Goal: Task Accomplishment & Management: Manage account settings

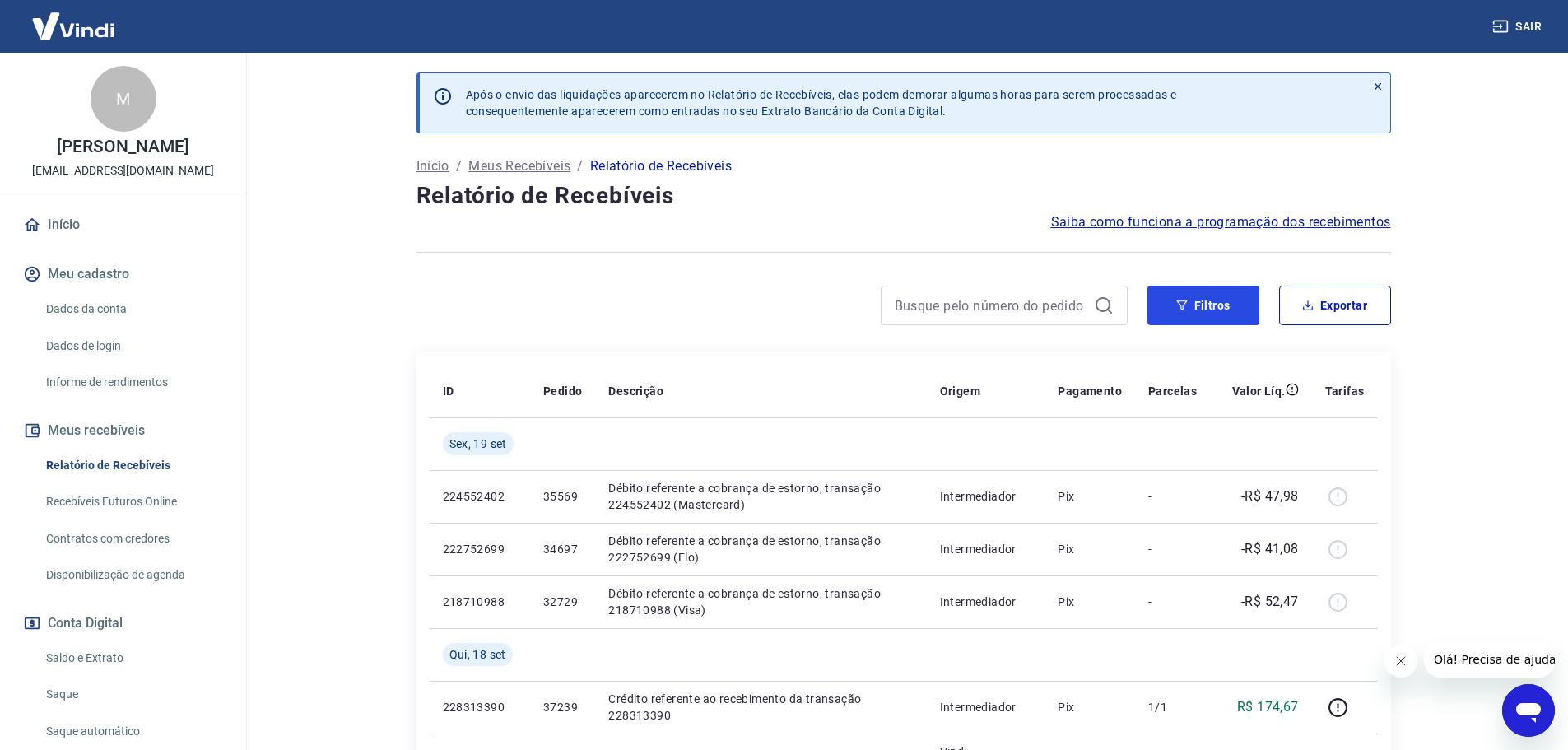
drag, startPoint x: 1202, startPoint y: 293, endPoint x: 901, endPoint y: 289, distance: 301.0
click at [1202, 292] on button "Filtros" at bounding box center [1204, 305] width 112 height 40
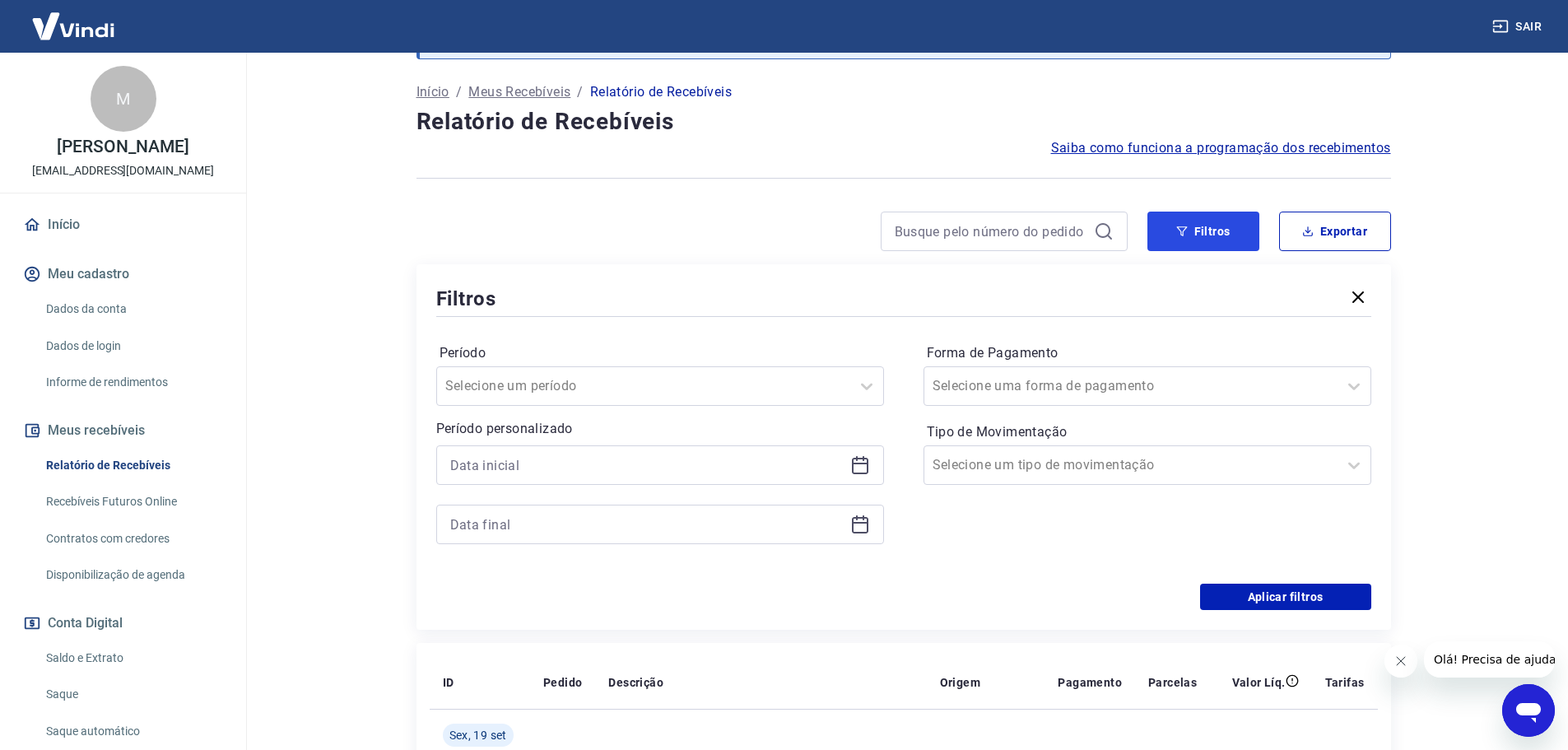
scroll to position [82, 0]
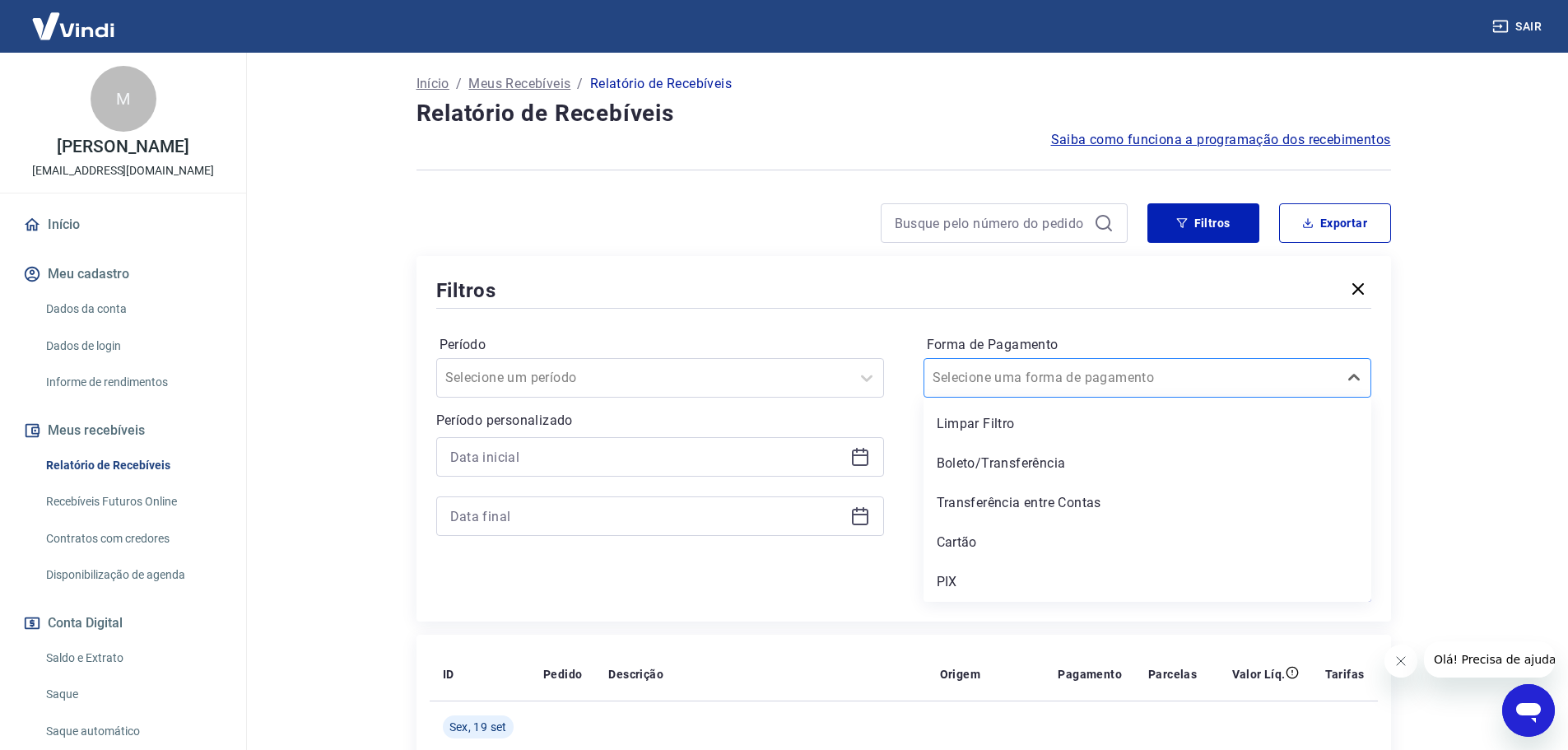
click at [981, 395] on div "Selecione uma forma de pagamento" at bounding box center [1148, 378] width 448 height 40
click at [966, 543] on div "Cartão" at bounding box center [1148, 542] width 448 height 33
click at [504, 467] on input at bounding box center [646, 456] width 393 height 24
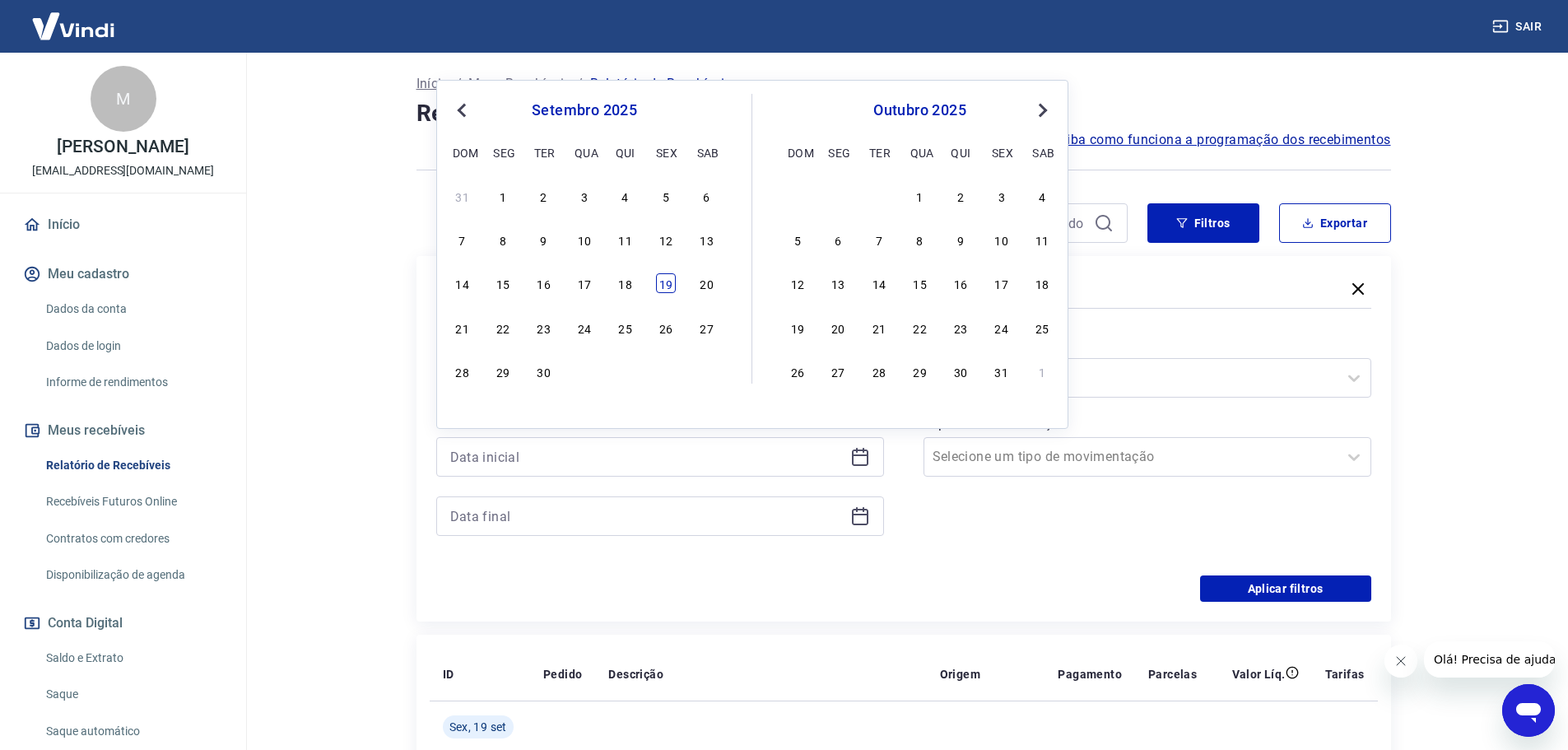
click at [661, 280] on div "19" at bounding box center [666, 283] width 20 height 20
click at [531, 516] on input at bounding box center [646, 516] width 393 height 24
type input "[DATE]"
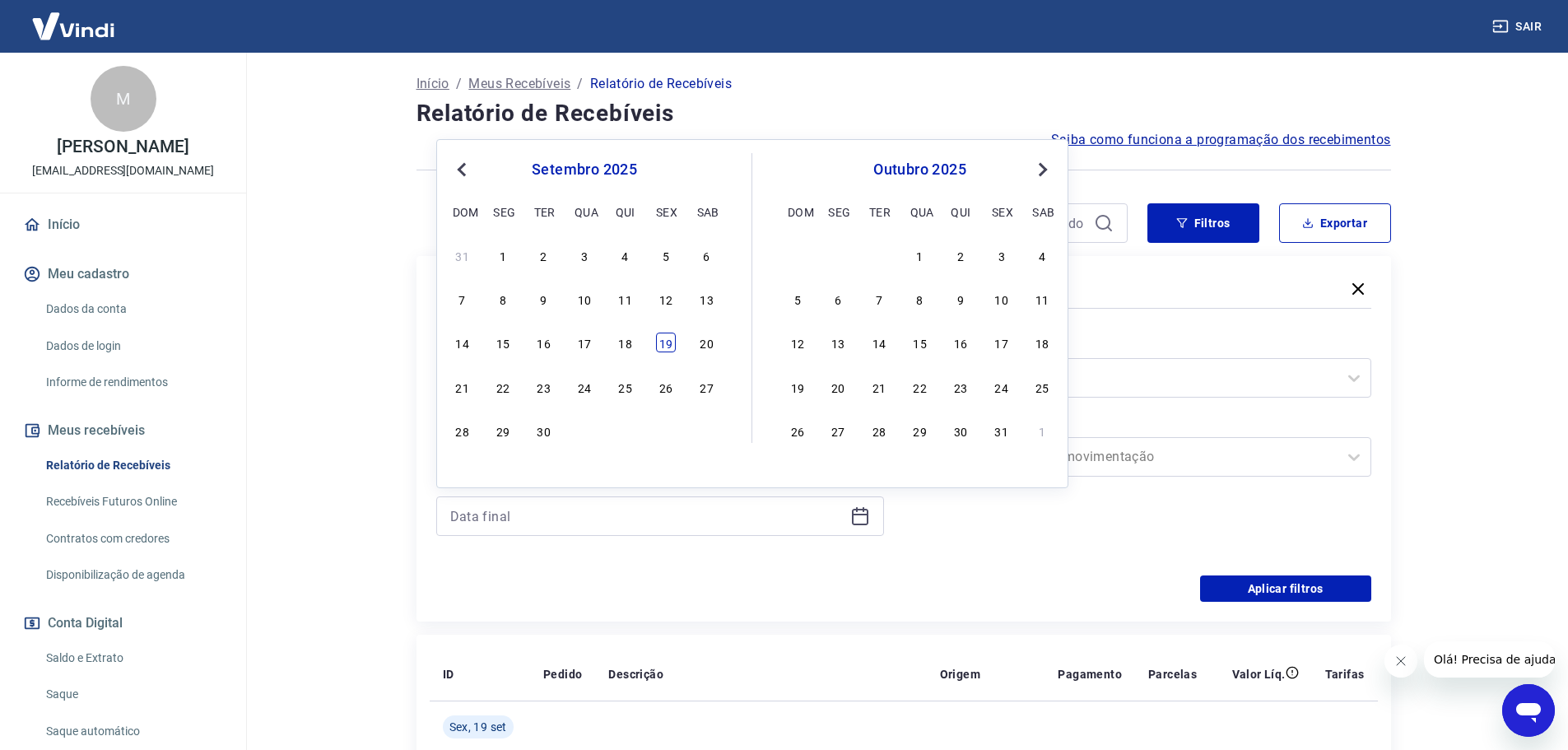
click at [671, 347] on div "19" at bounding box center [666, 342] width 20 height 20
type input "[DATE]"
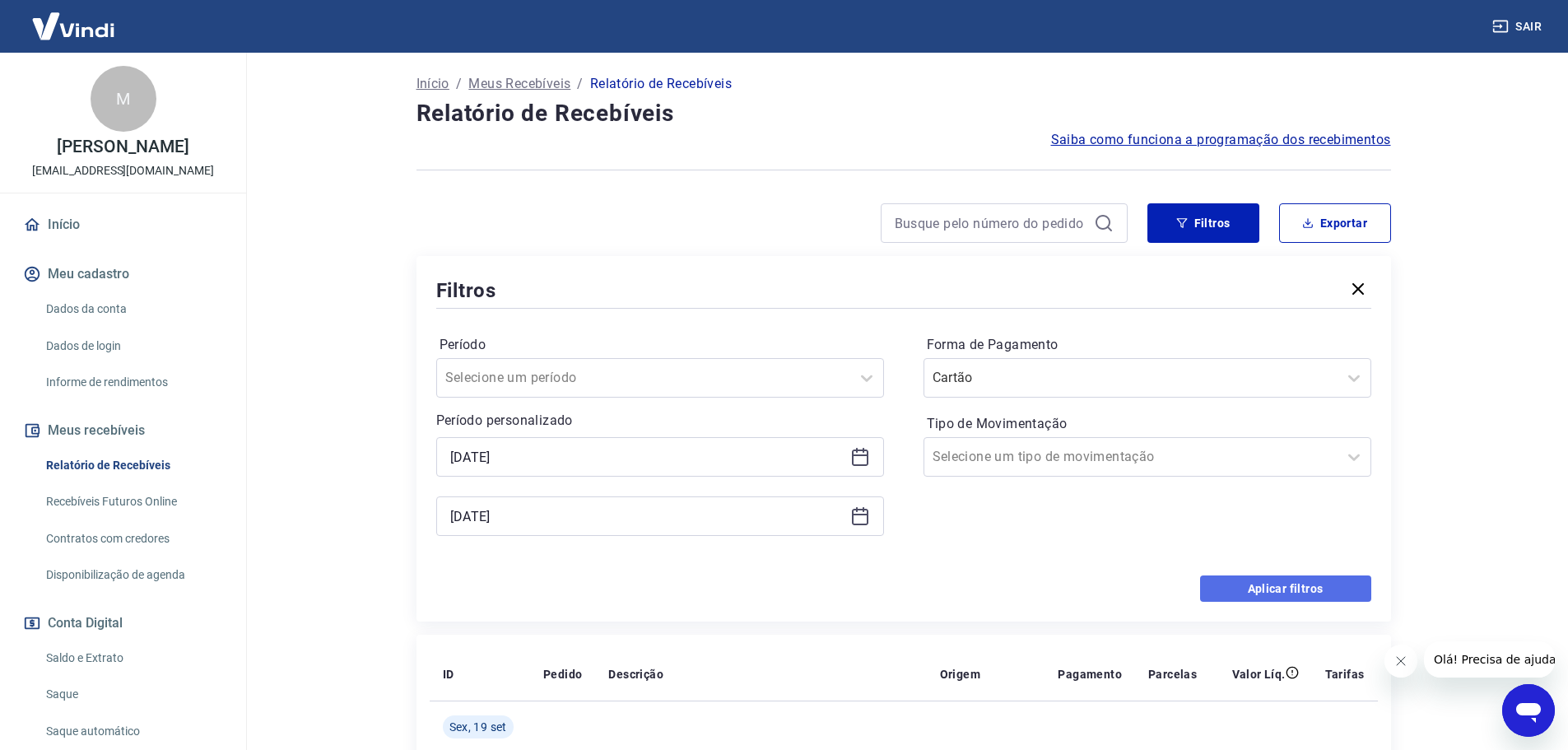
click at [1304, 581] on button "Aplicar filtros" at bounding box center [1285, 588] width 171 height 26
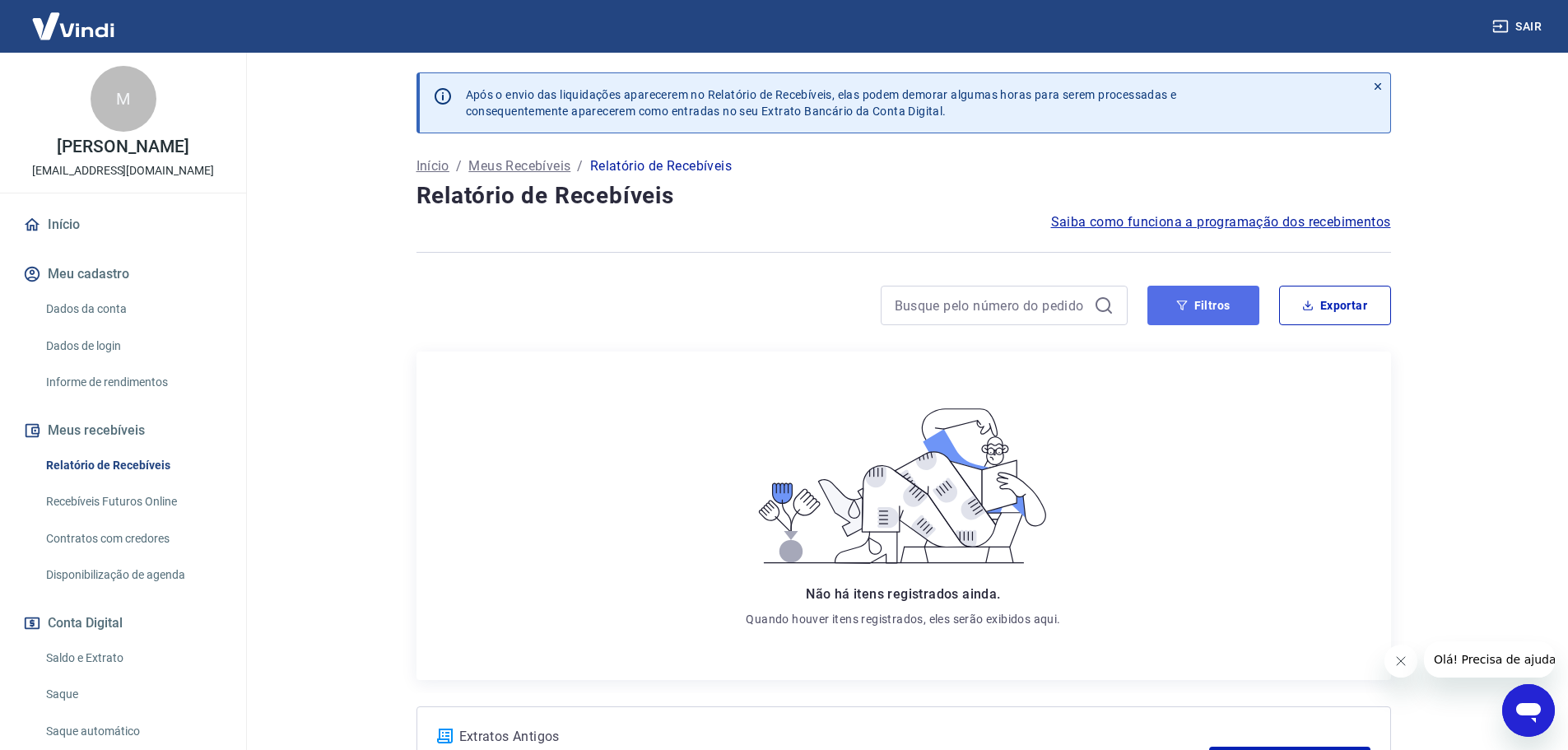
click at [1171, 297] on button "Filtros" at bounding box center [1204, 305] width 112 height 40
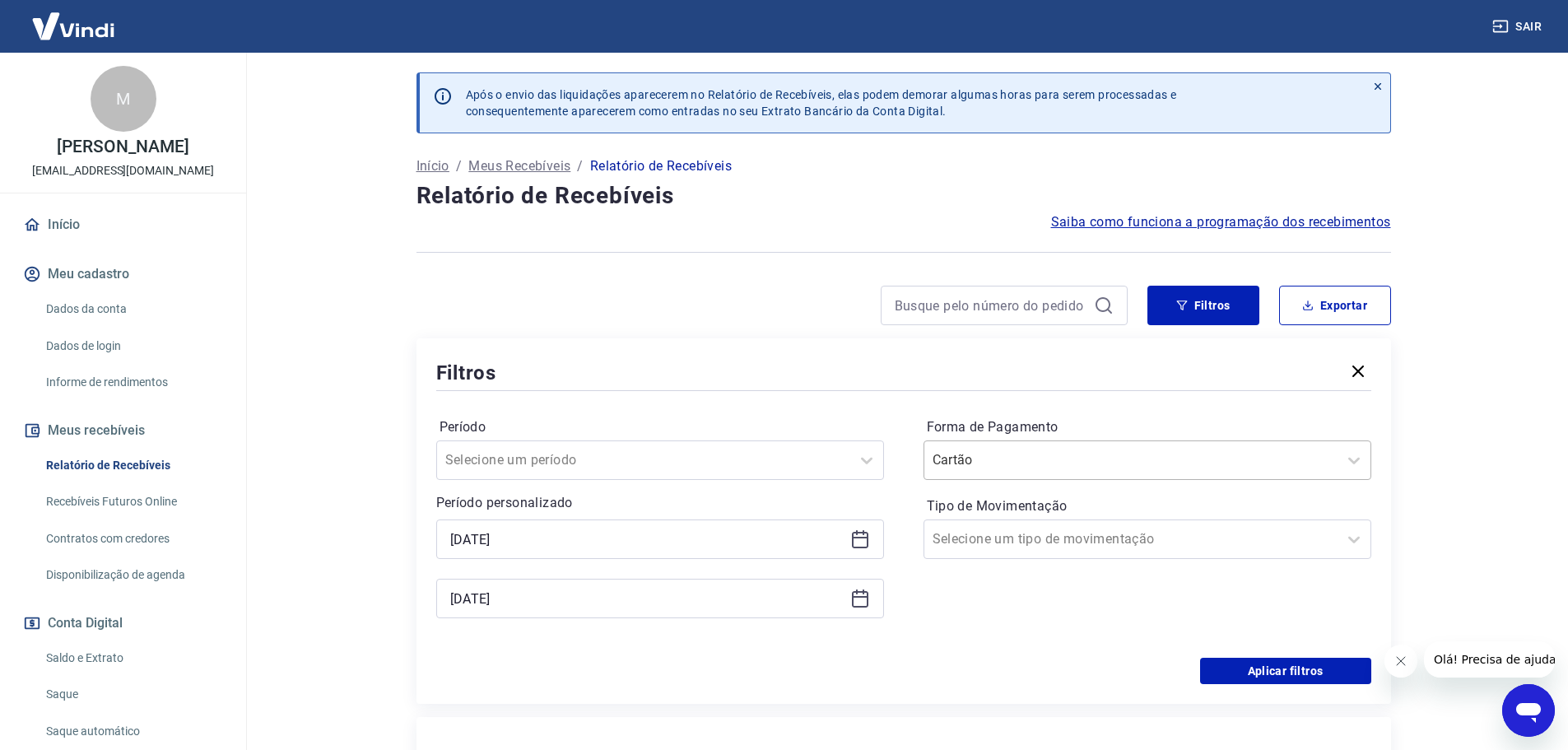
click at [991, 477] on div "Cartão" at bounding box center [1148, 460] width 448 height 40
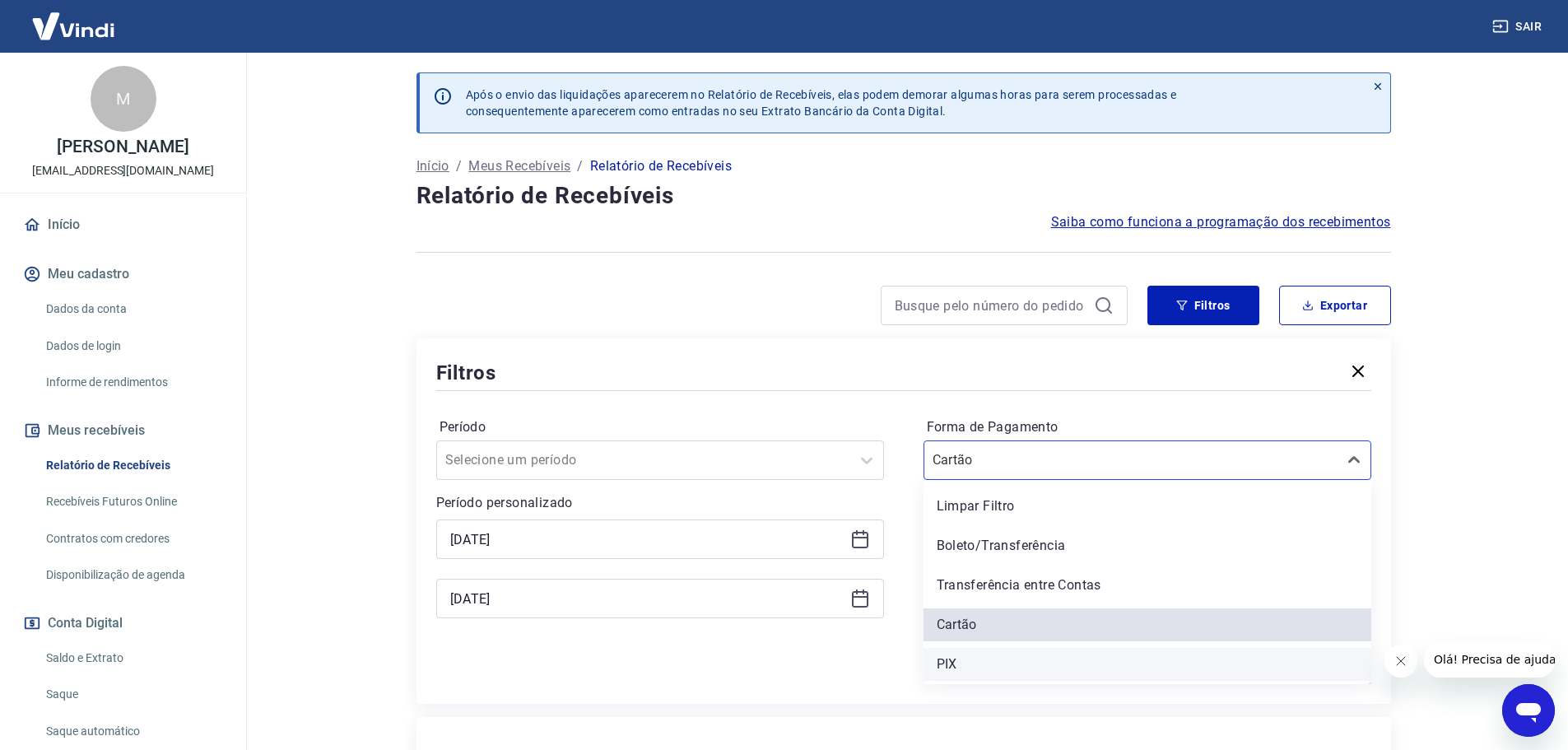
click at [977, 669] on div "PIX" at bounding box center [1148, 664] width 448 height 33
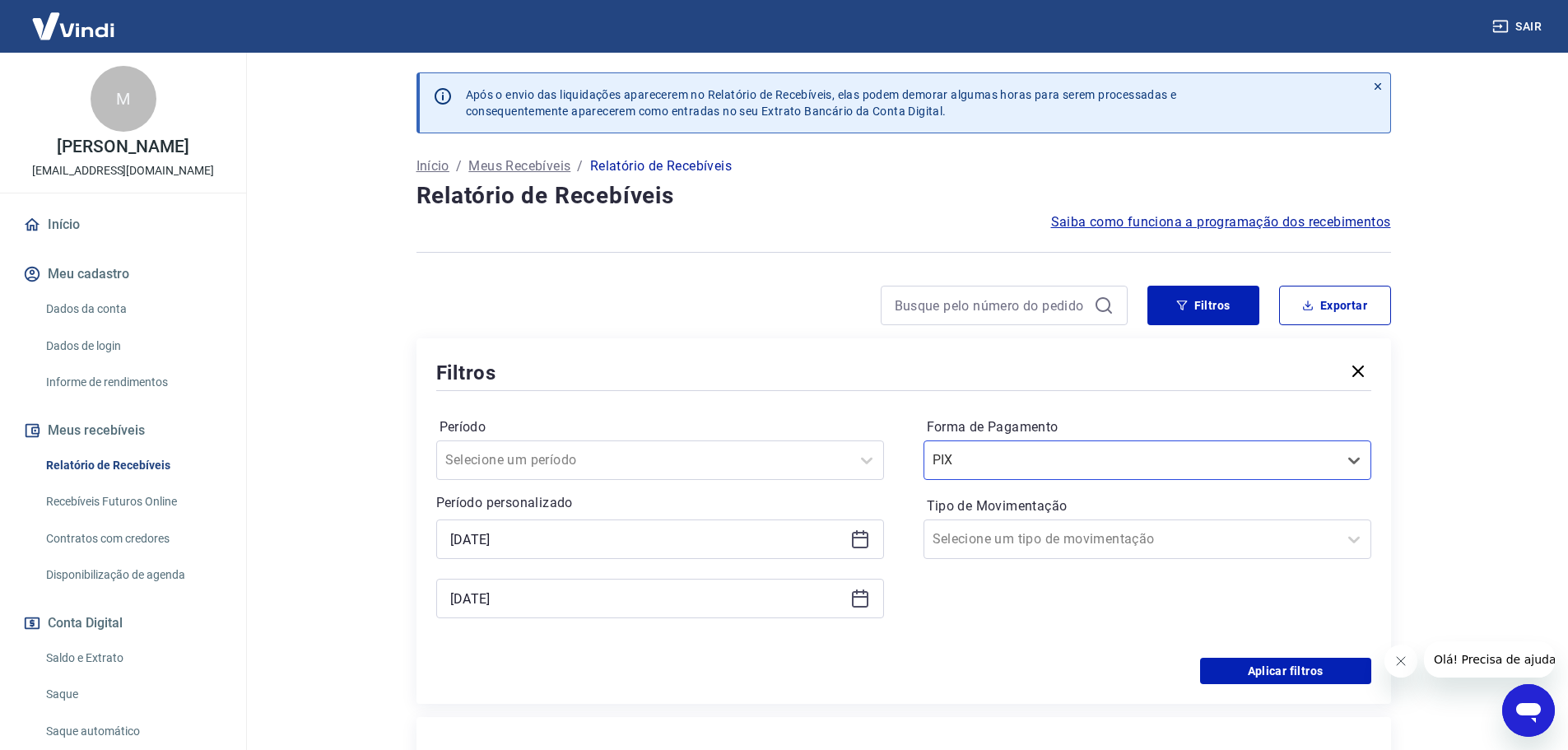
click at [519, 521] on div "[DATE]" at bounding box center [661, 539] width 448 height 40
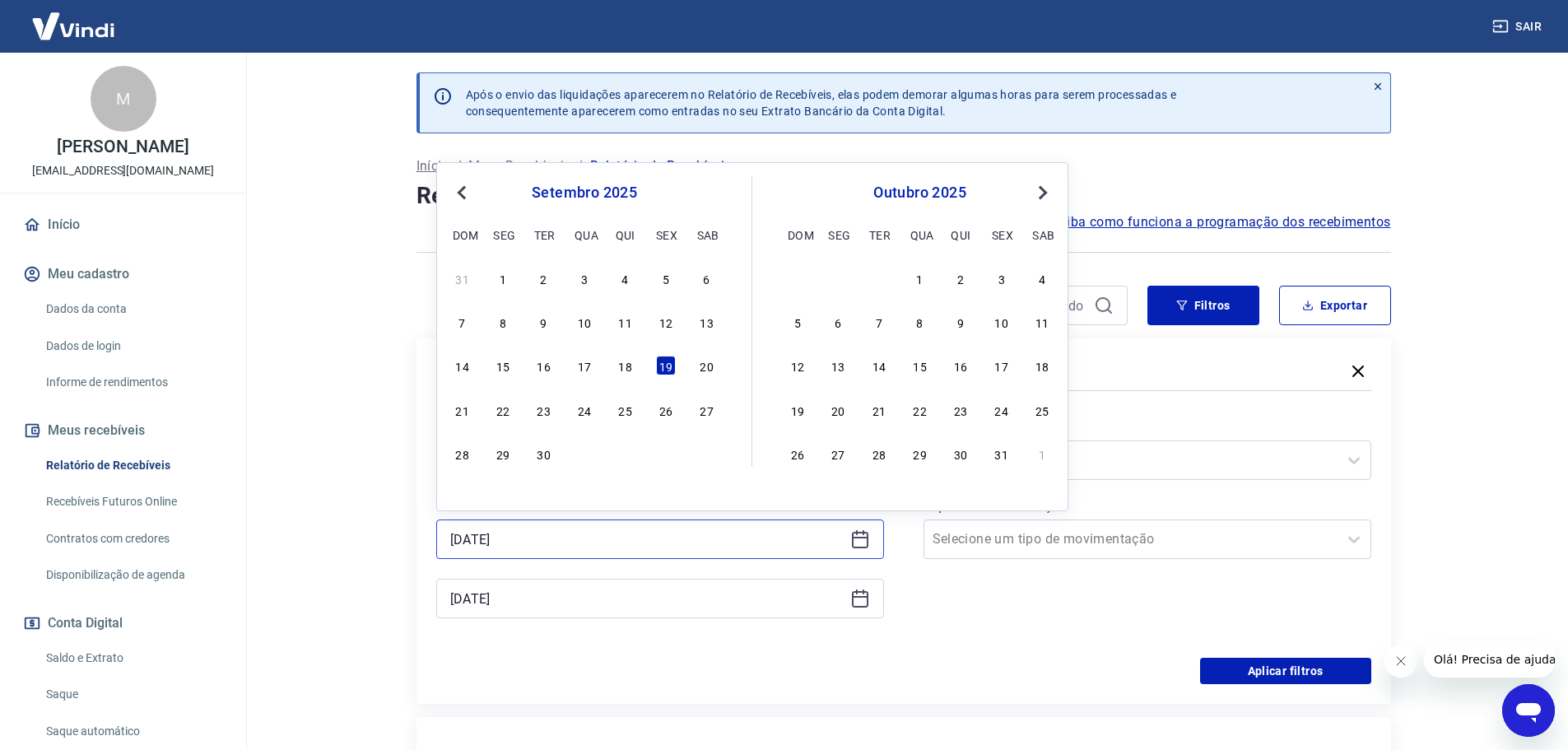
click at [529, 548] on input "[DATE]" at bounding box center [646, 539] width 393 height 24
click at [617, 370] on div "18" at bounding box center [625, 366] width 20 height 20
type input "[DATE]"
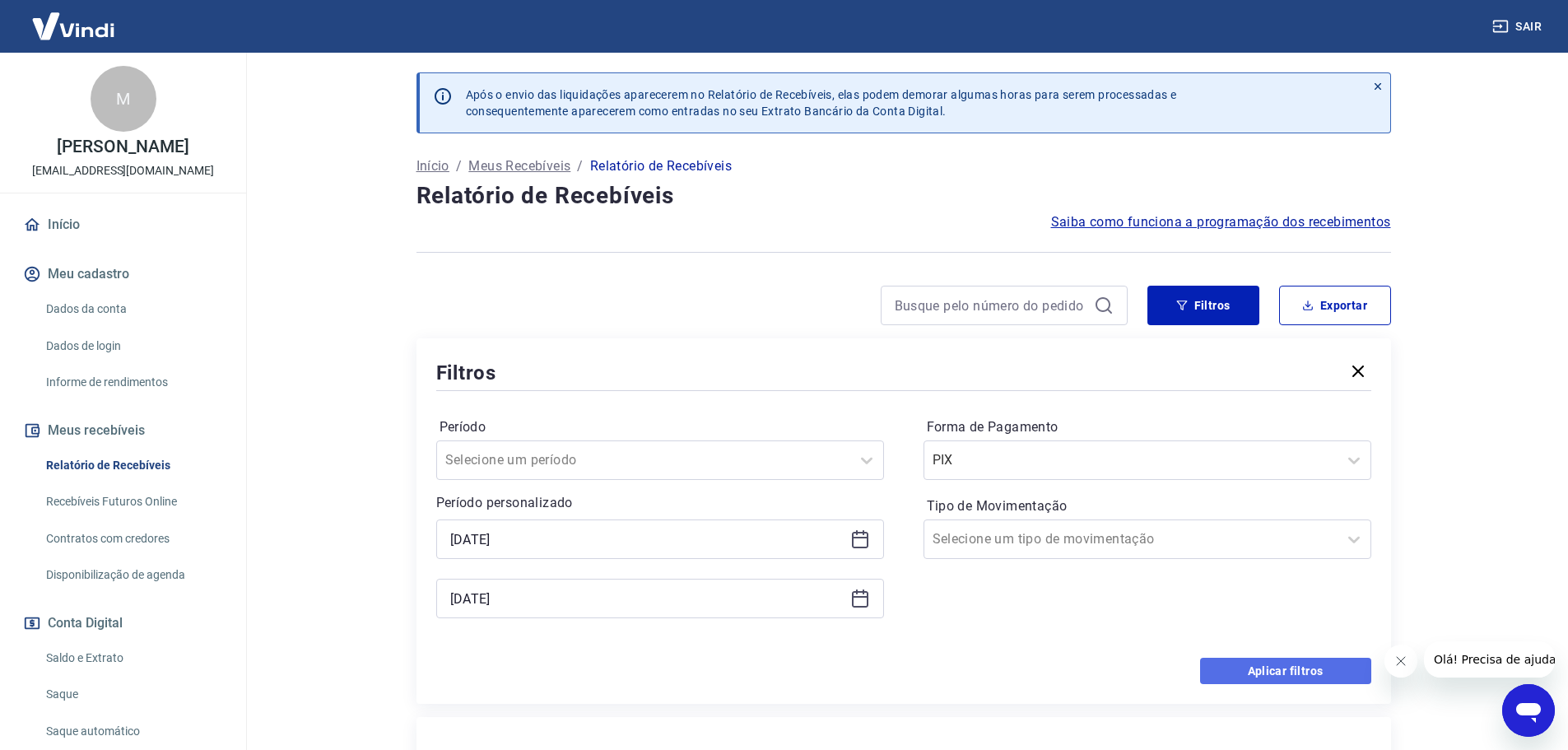
click at [1256, 670] on button "Aplicar filtros" at bounding box center [1285, 670] width 171 height 26
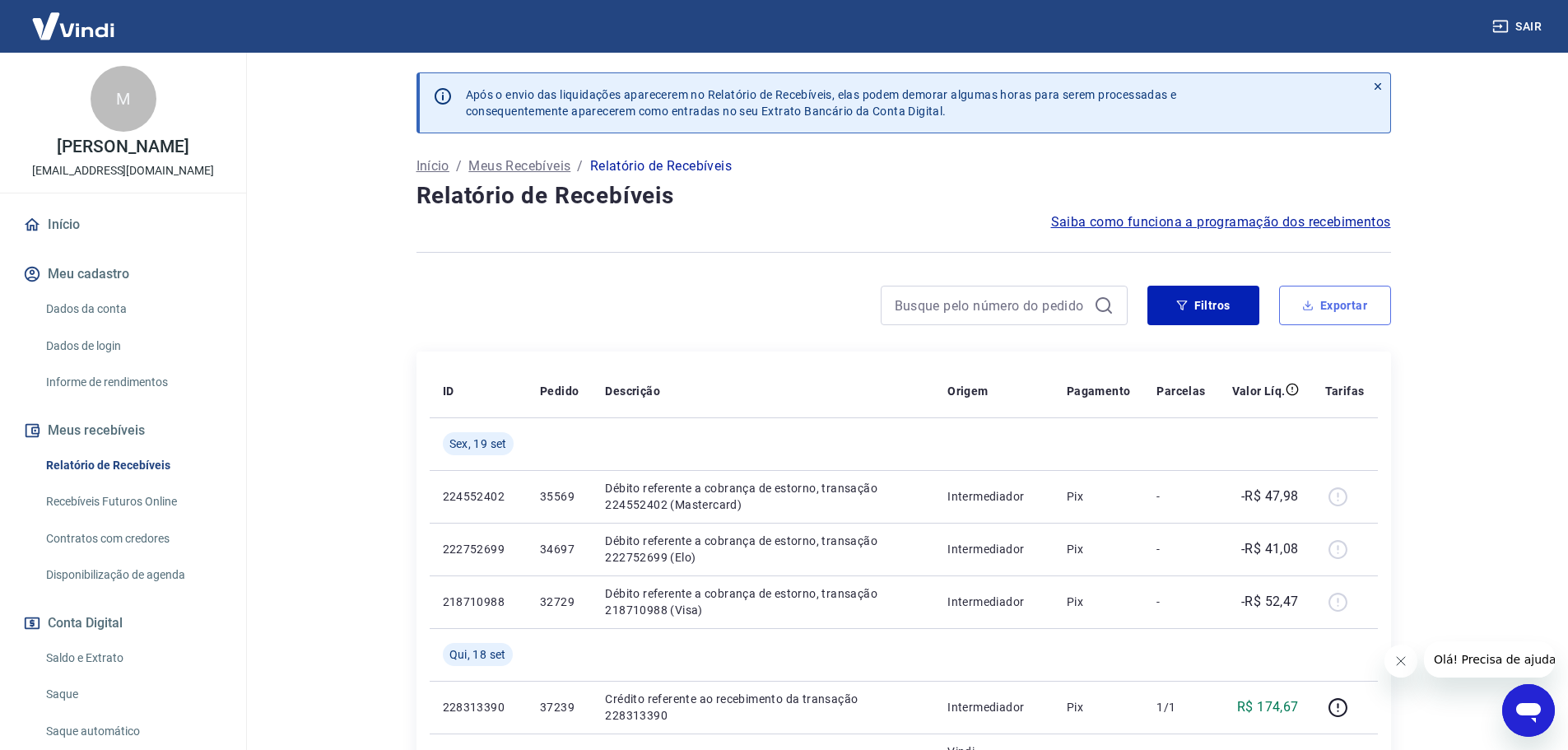
click at [1309, 303] on icon "button" at bounding box center [1308, 305] width 12 height 12
type input "[DATE]"
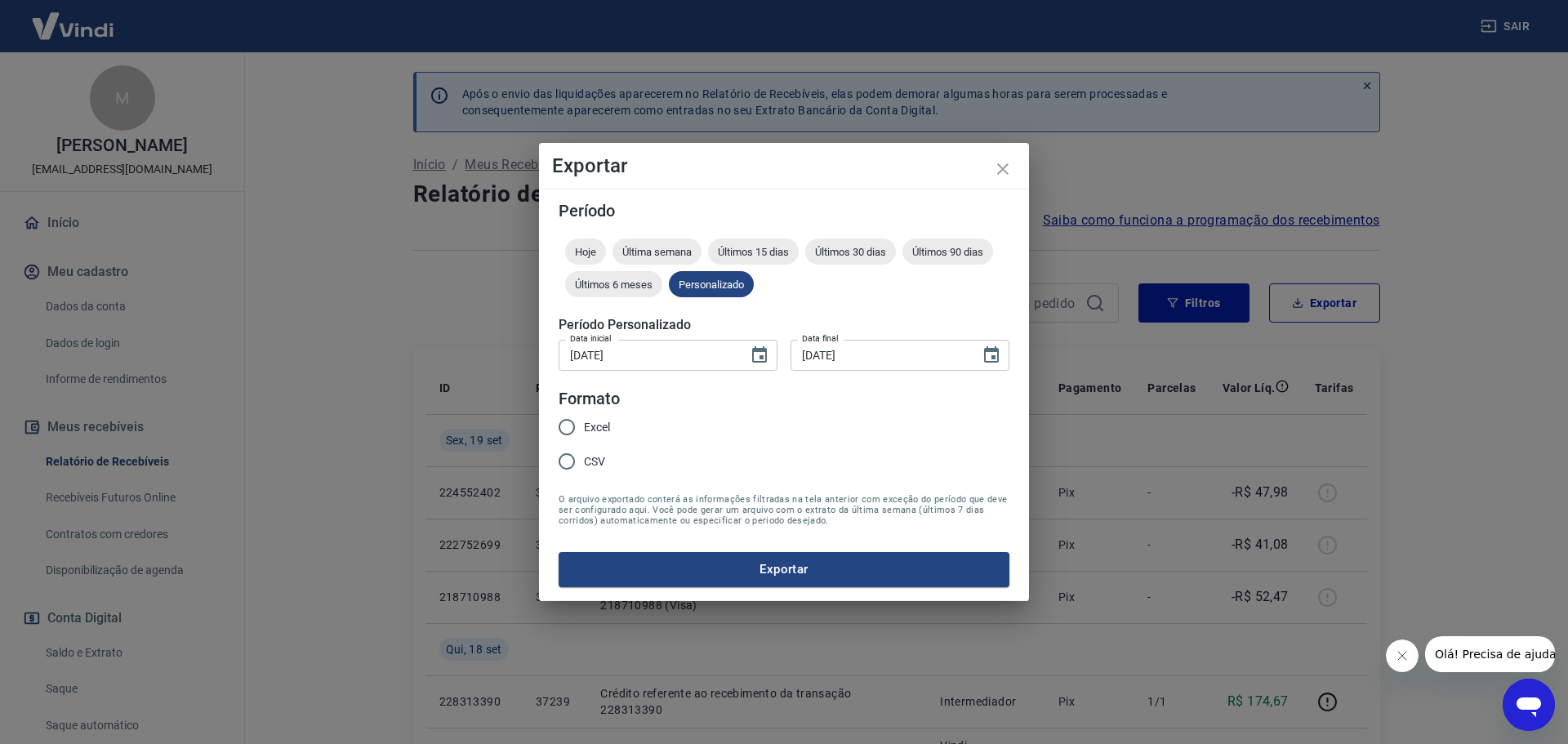
click at [583, 429] on input "Excel" at bounding box center [567, 427] width 34 height 34
radio input "true"
click at [654, 576] on button "Exportar" at bounding box center [784, 569] width 451 height 34
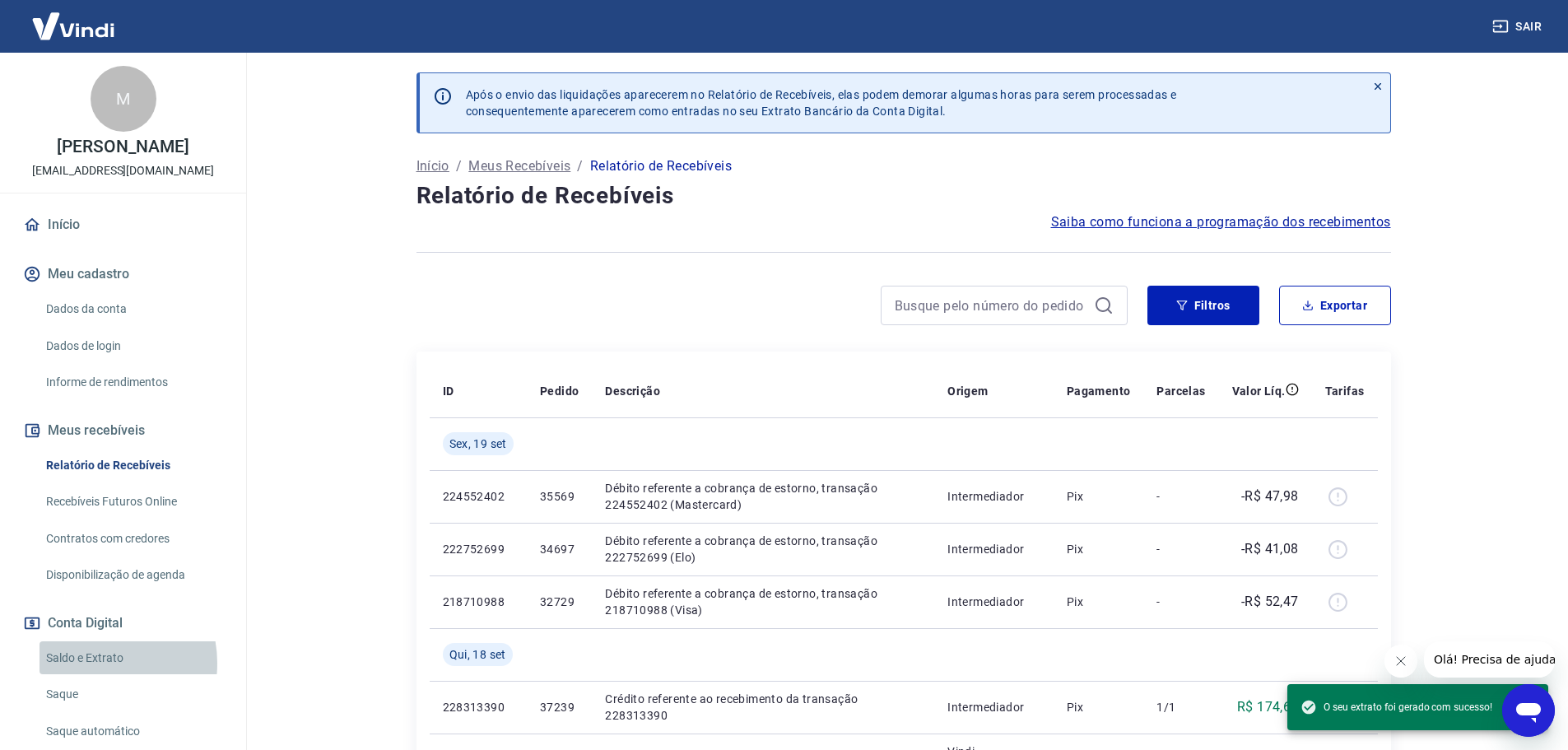
click at [90, 662] on link "Saldo e Extrato" at bounding box center [133, 658] width 187 height 33
